Goal: Transaction & Acquisition: Register for event/course

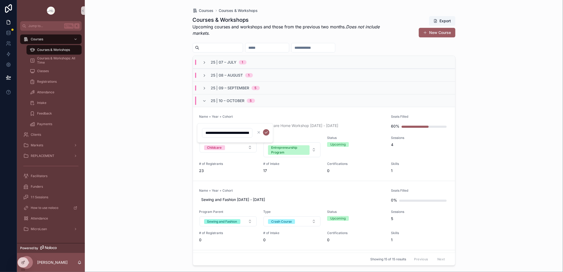
click at [153, 163] on div "Courses Courses & Workshops Courses & Workshops Upcoming courses and workshops …" at bounding box center [324, 136] width 478 height 272
click at [235, 87] on span "25 | 09 – September" at bounding box center [230, 87] width 38 height 5
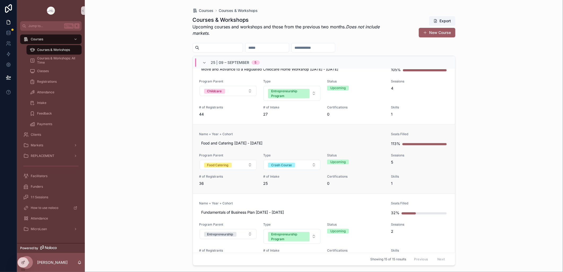
scroll to position [88, 0]
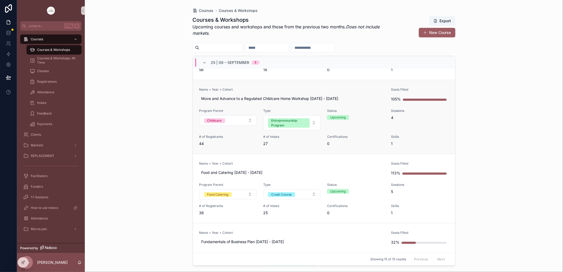
click at [268, 88] on span "Name + Year + Cohort" at bounding box center [292, 90] width 186 height 4
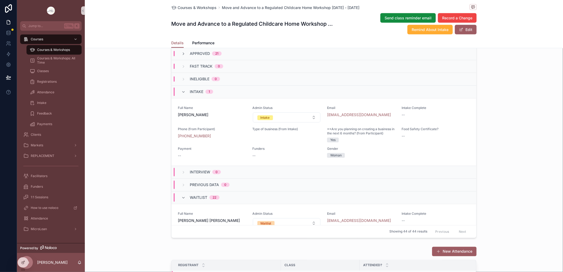
scroll to position [501, 0]
